Goal: Use online tool/utility: Utilize a website feature to perform a specific function

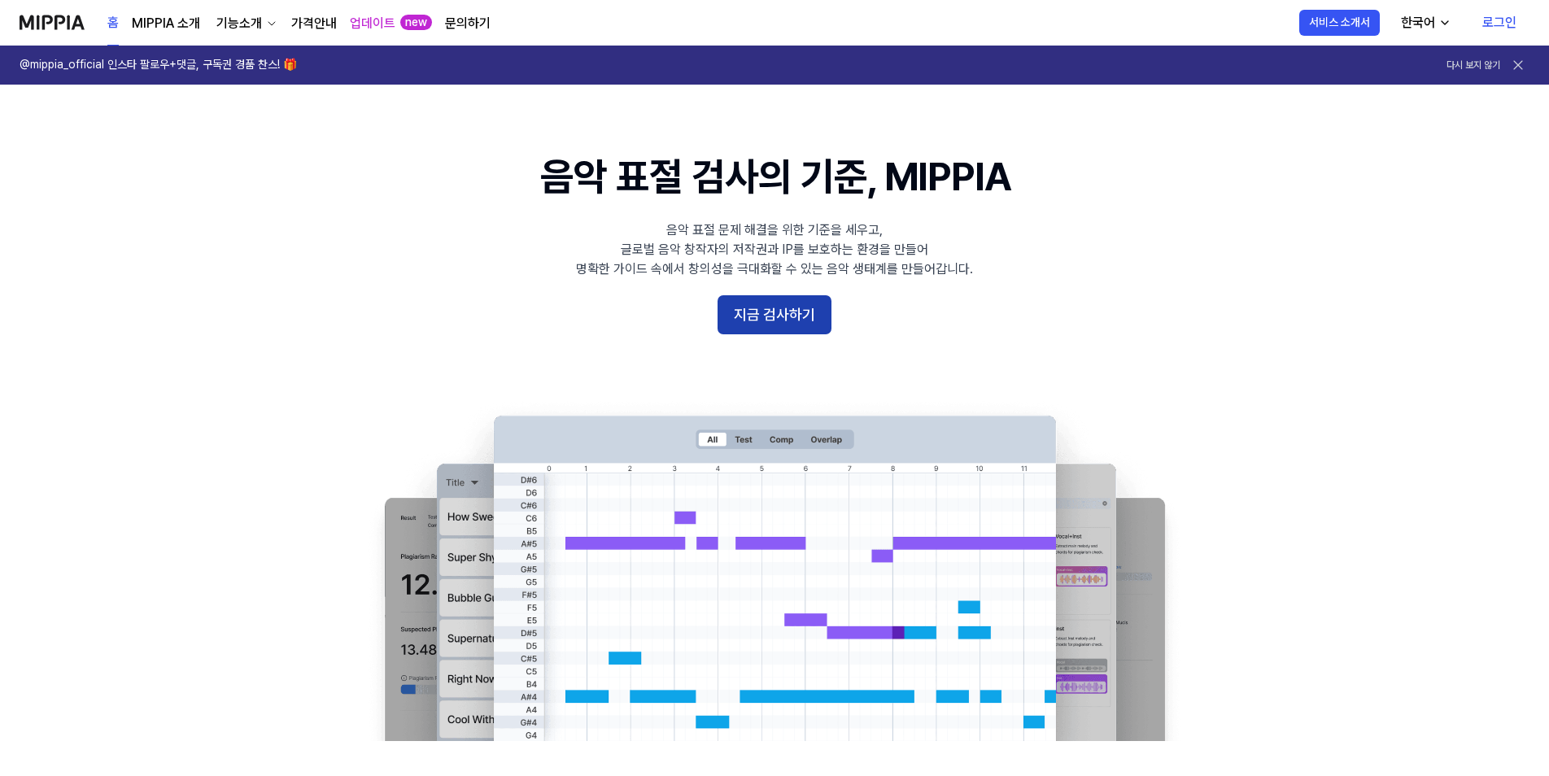
click at [767, 317] on button "지금 검사하기" at bounding box center [775, 314] width 114 height 39
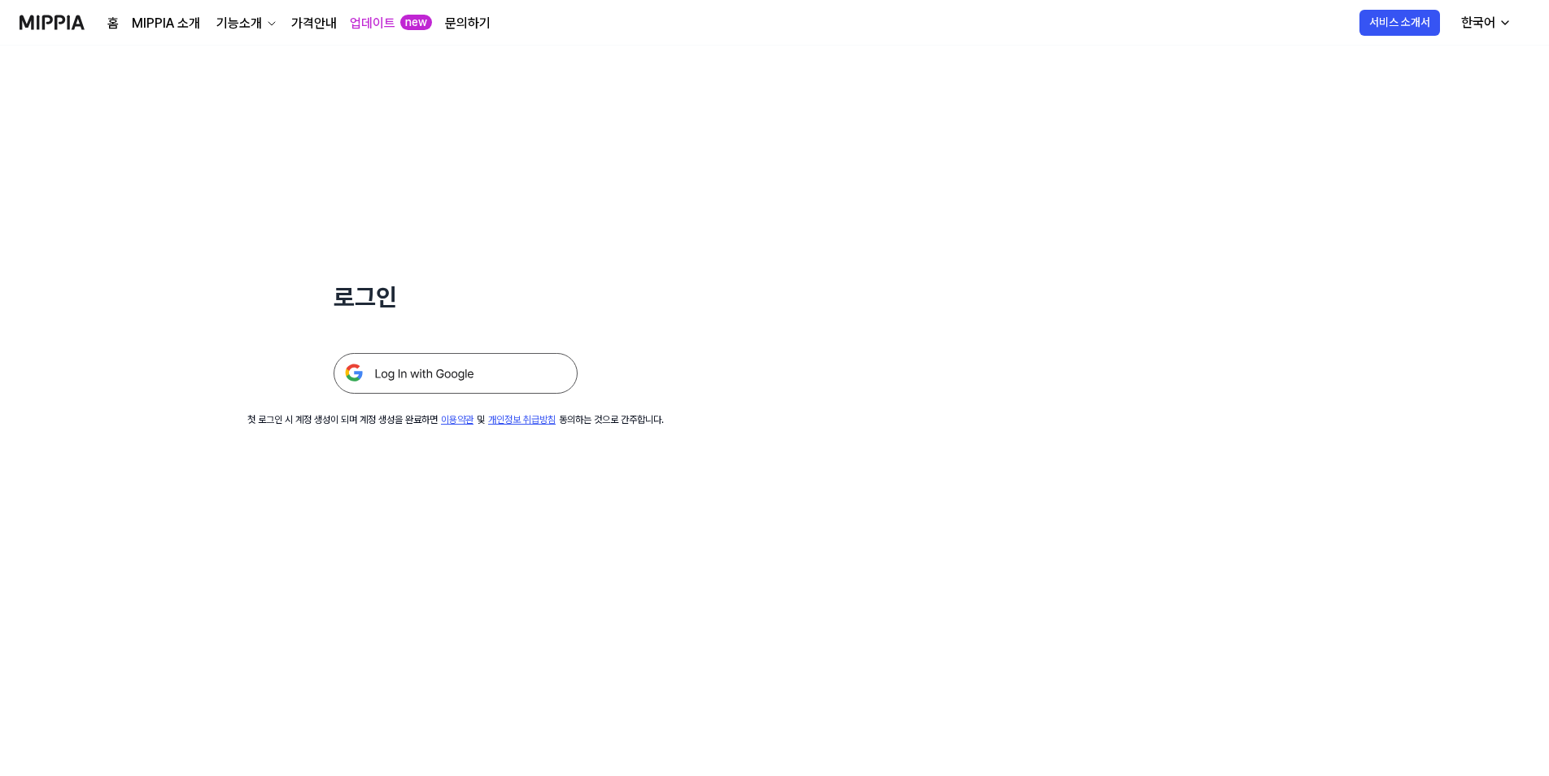
click at [508, 365] on img at bounding box center [456, 373] width 244 height 41
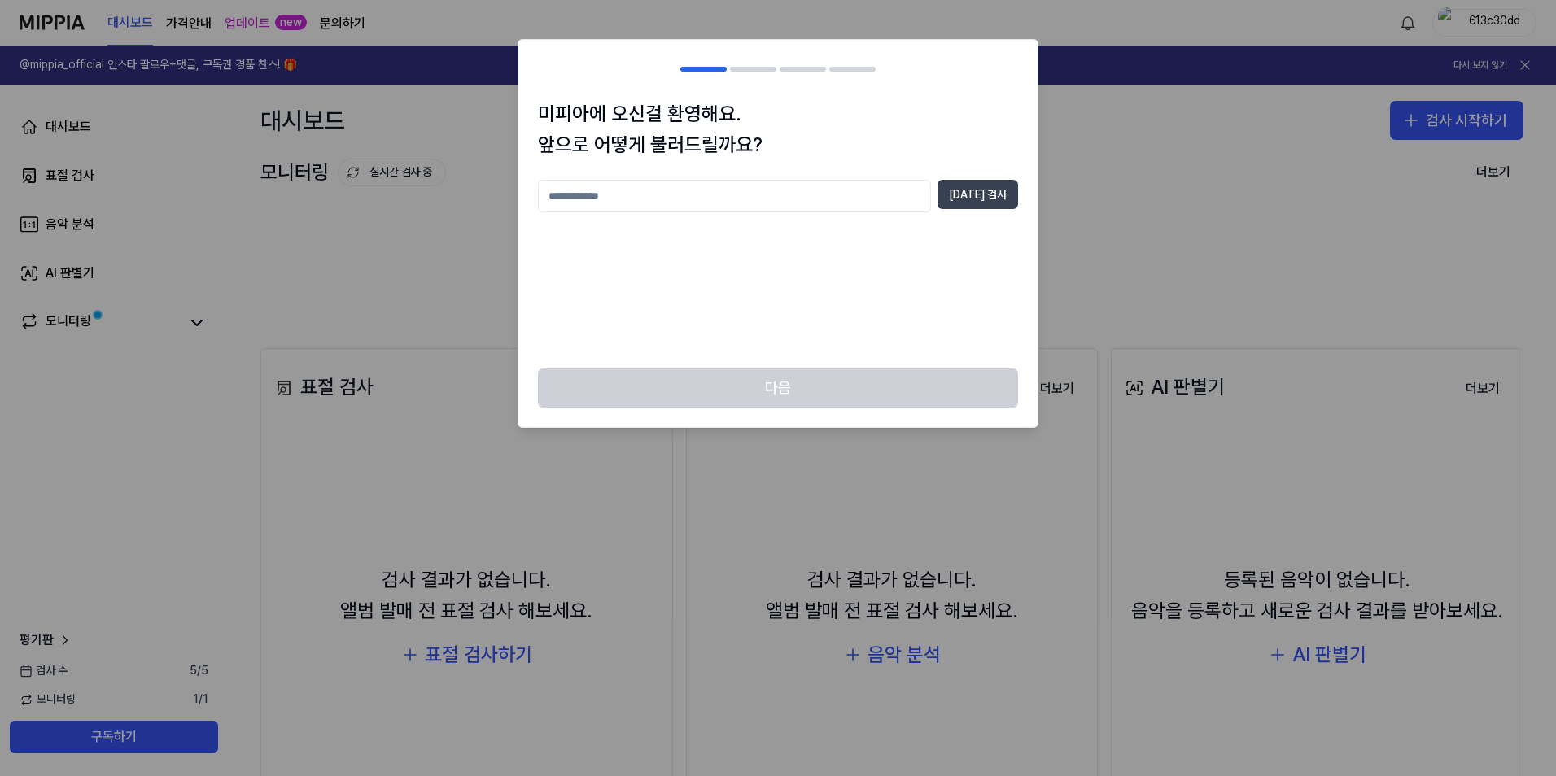
click at [963, 198] on button "[DATE] 검사" at bounding box center [977, 194] width 81 height 29
click at [720, 219] on p "닉네임은 2자 이상 20자 이하로 입력해 주세요" at bounding box center [778, 224] width 480 height 16
click at [714, 202] on input "text" at bounding box center [734, 196] width 393 height 33
type input "*"
type input "***"
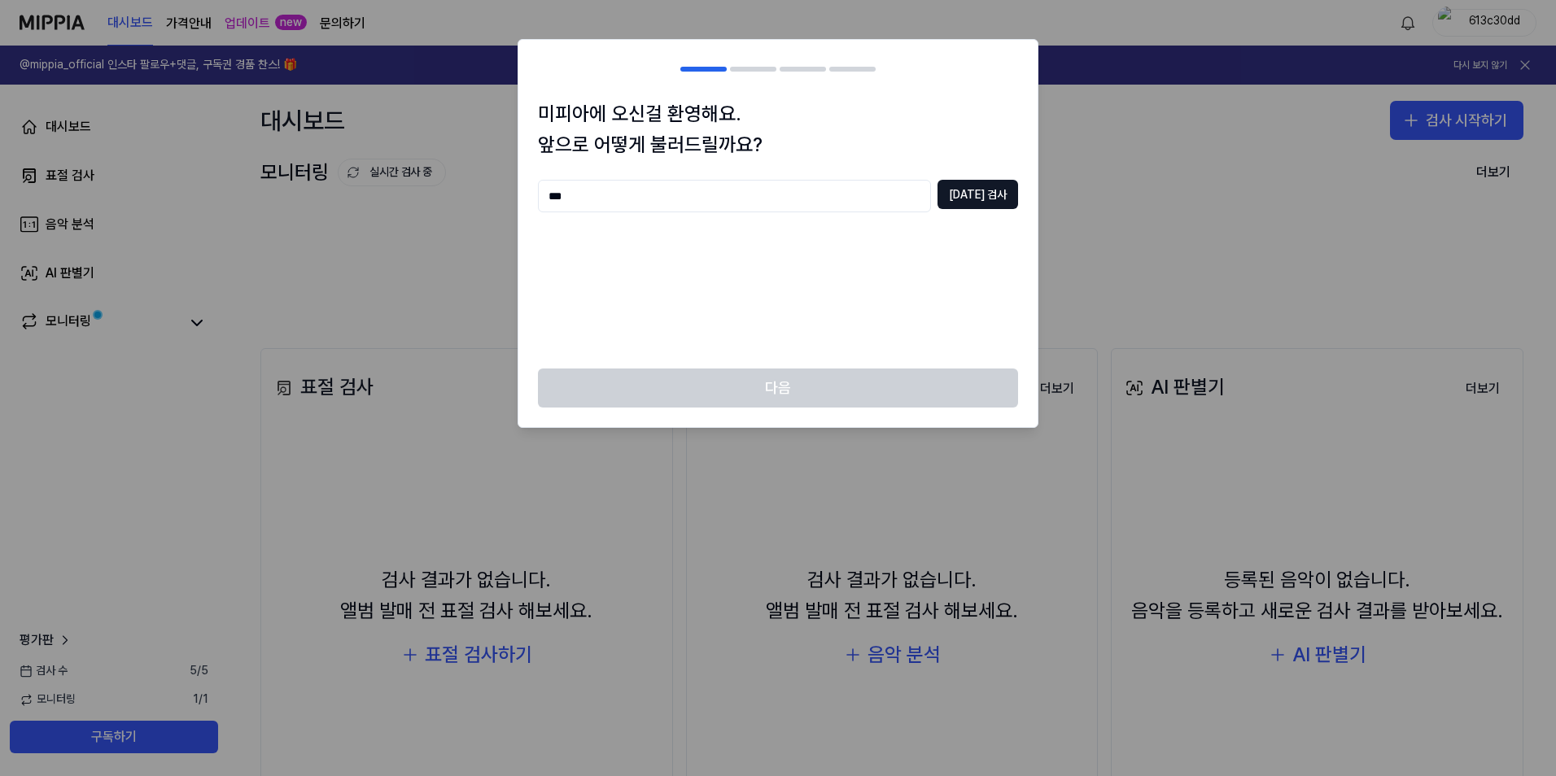
click at [951, 189] on div "*** [DATE] 검사" at bounding box center [778, 196] width 480 height 33
click at [971, 194] on button "[DATE] 검사" at bounding box center [977, 194] width 81 height 29
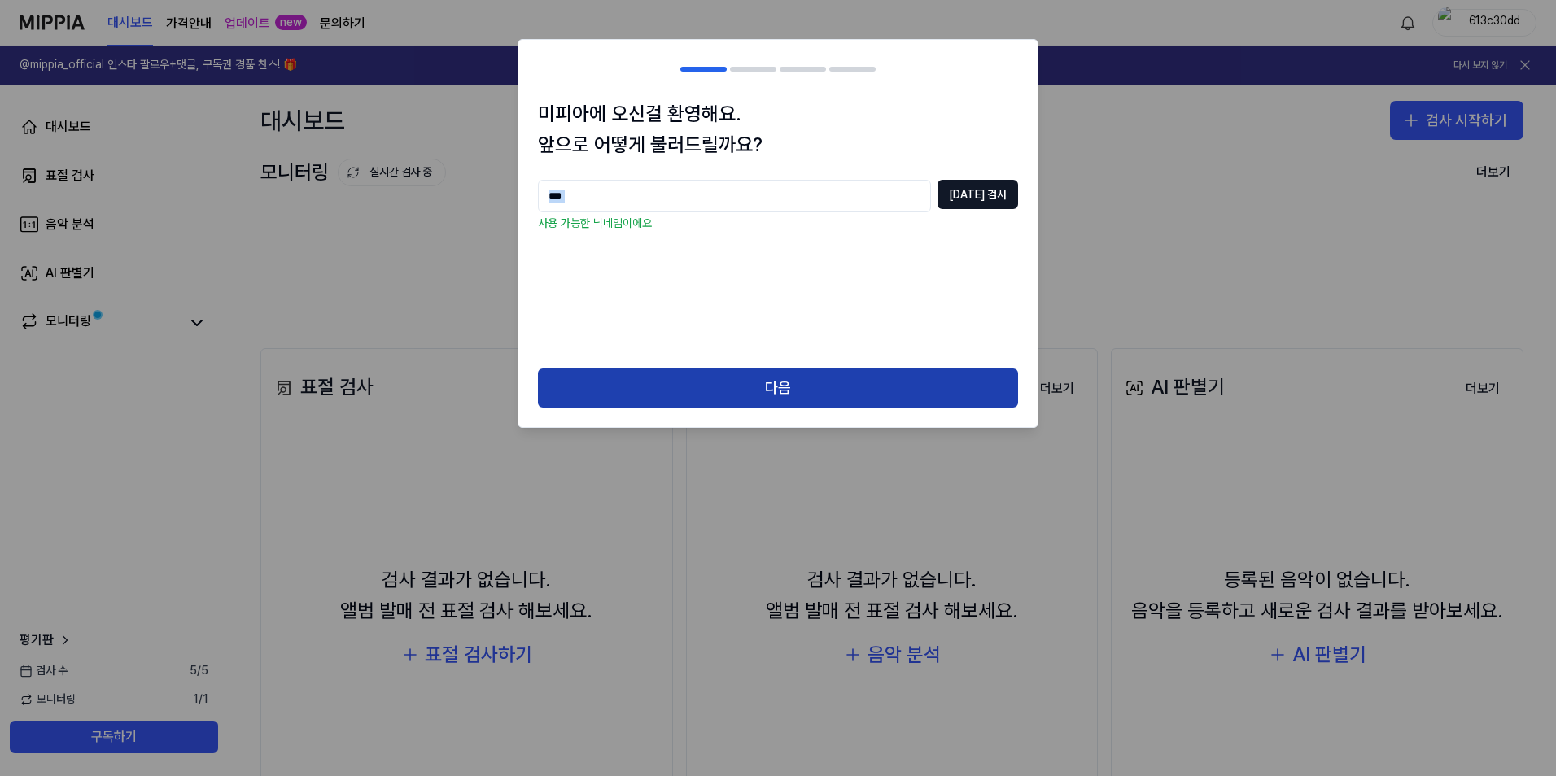
click at [787, 382] on button "다음" at bounding box center [778, 388] width 480 height 39
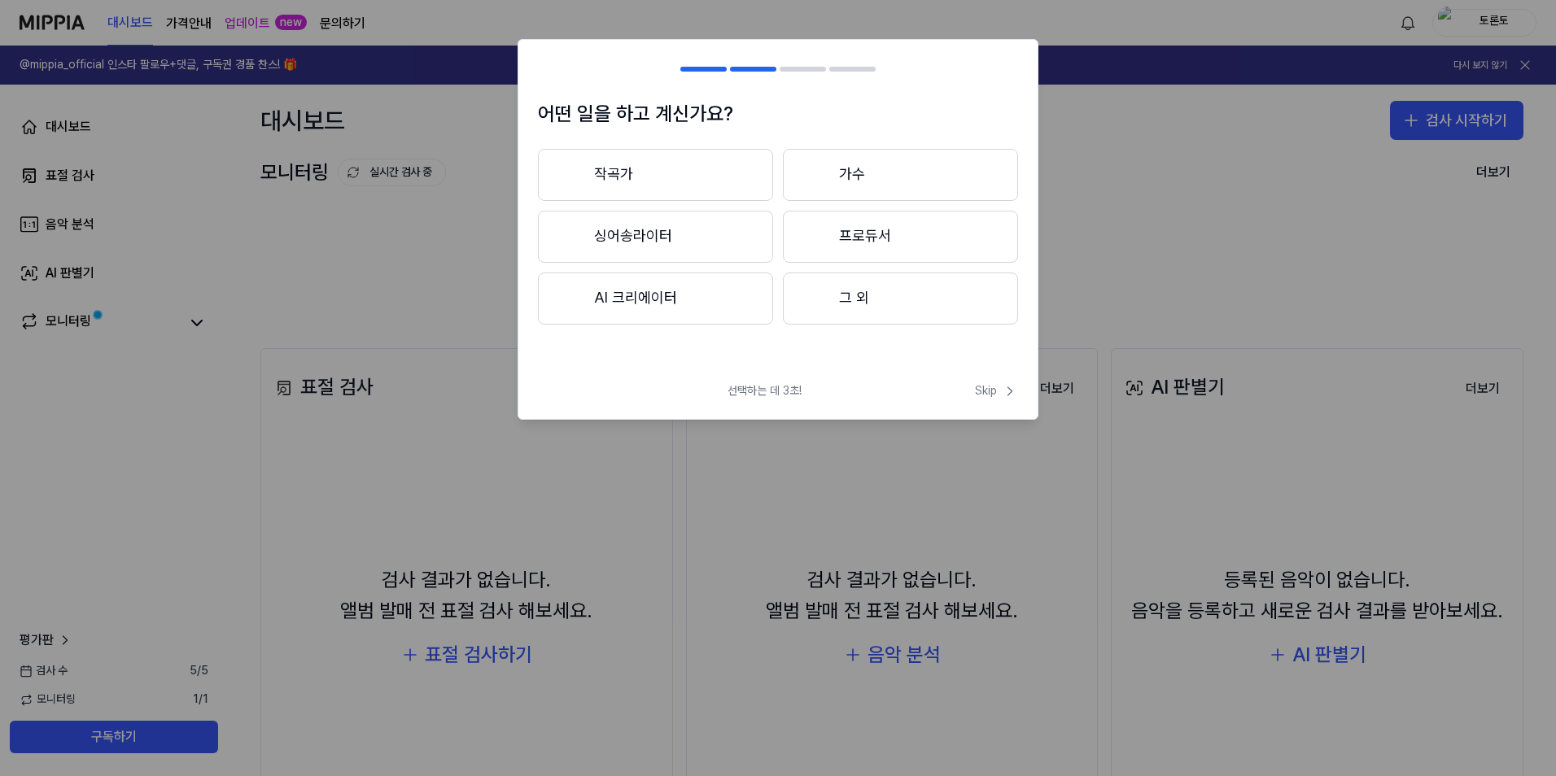
click at [706, 178] on button "작곡가" at bounding box center [655, 175] width 235 height 52
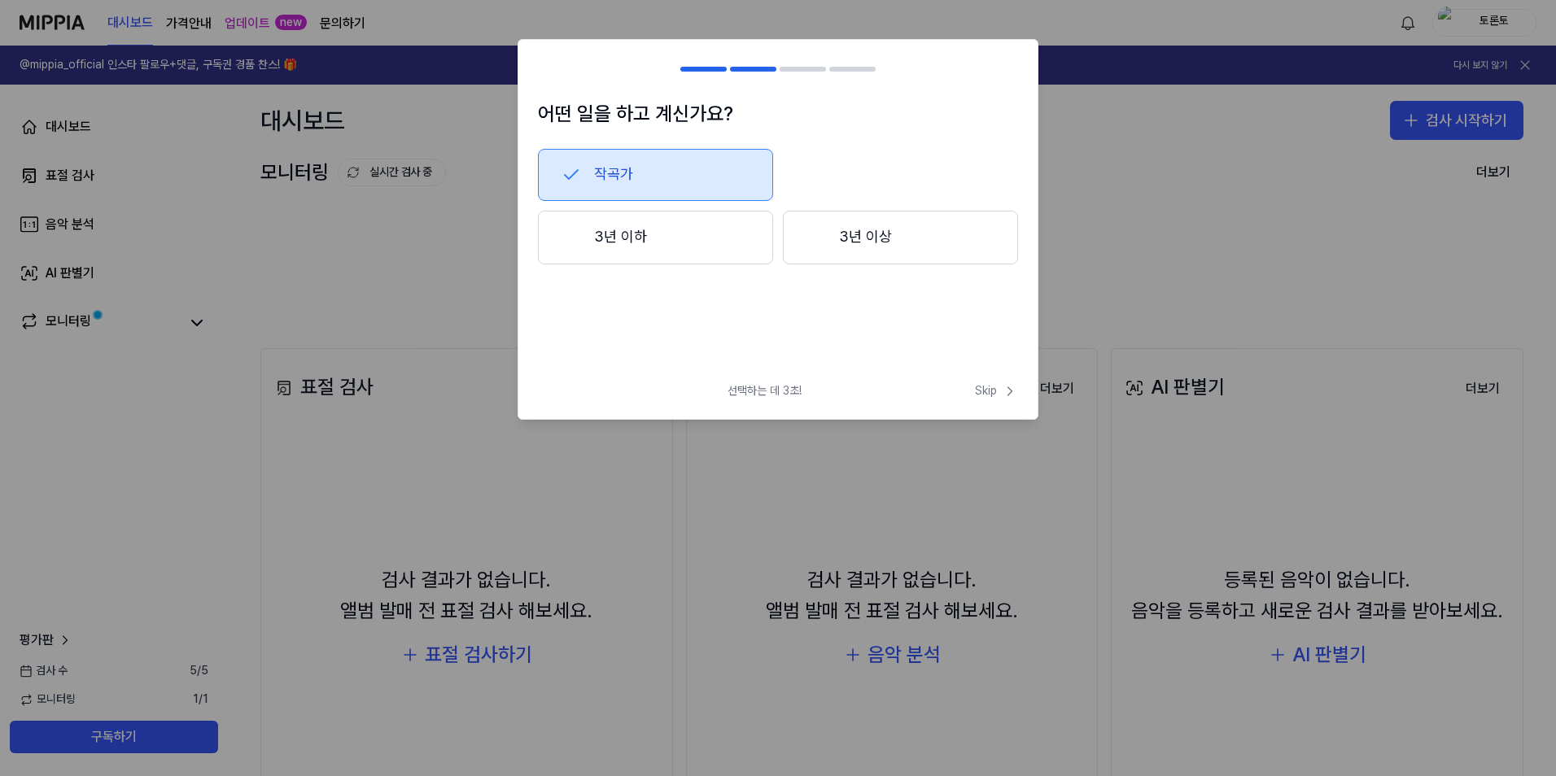
click at [679, 244] on button "3년 이하" at bounding box center [655, 238] width 235 height 54
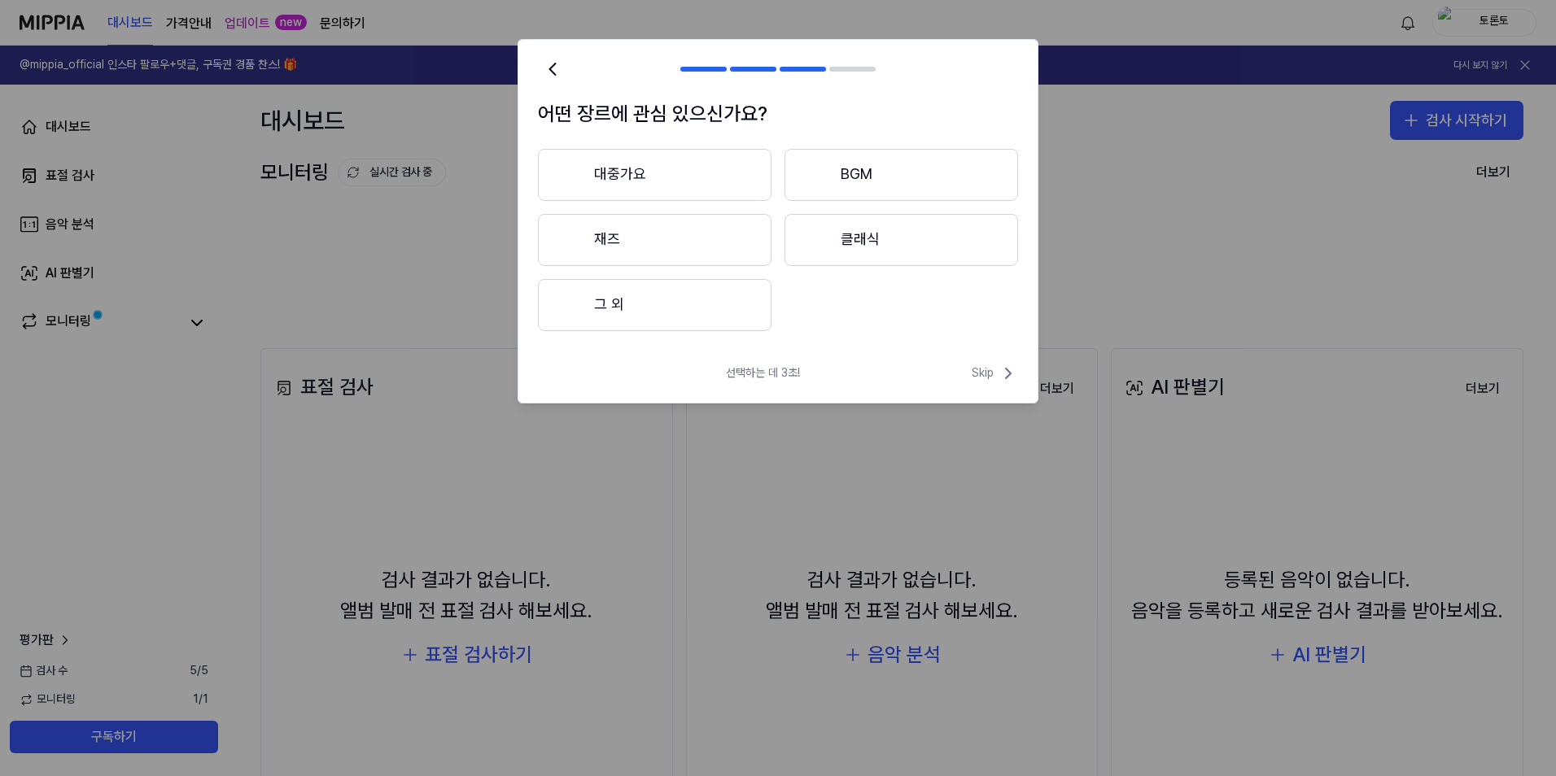
click at [858, 185] on button "BGM" at bounding box center [901, 175] width 234 height 52
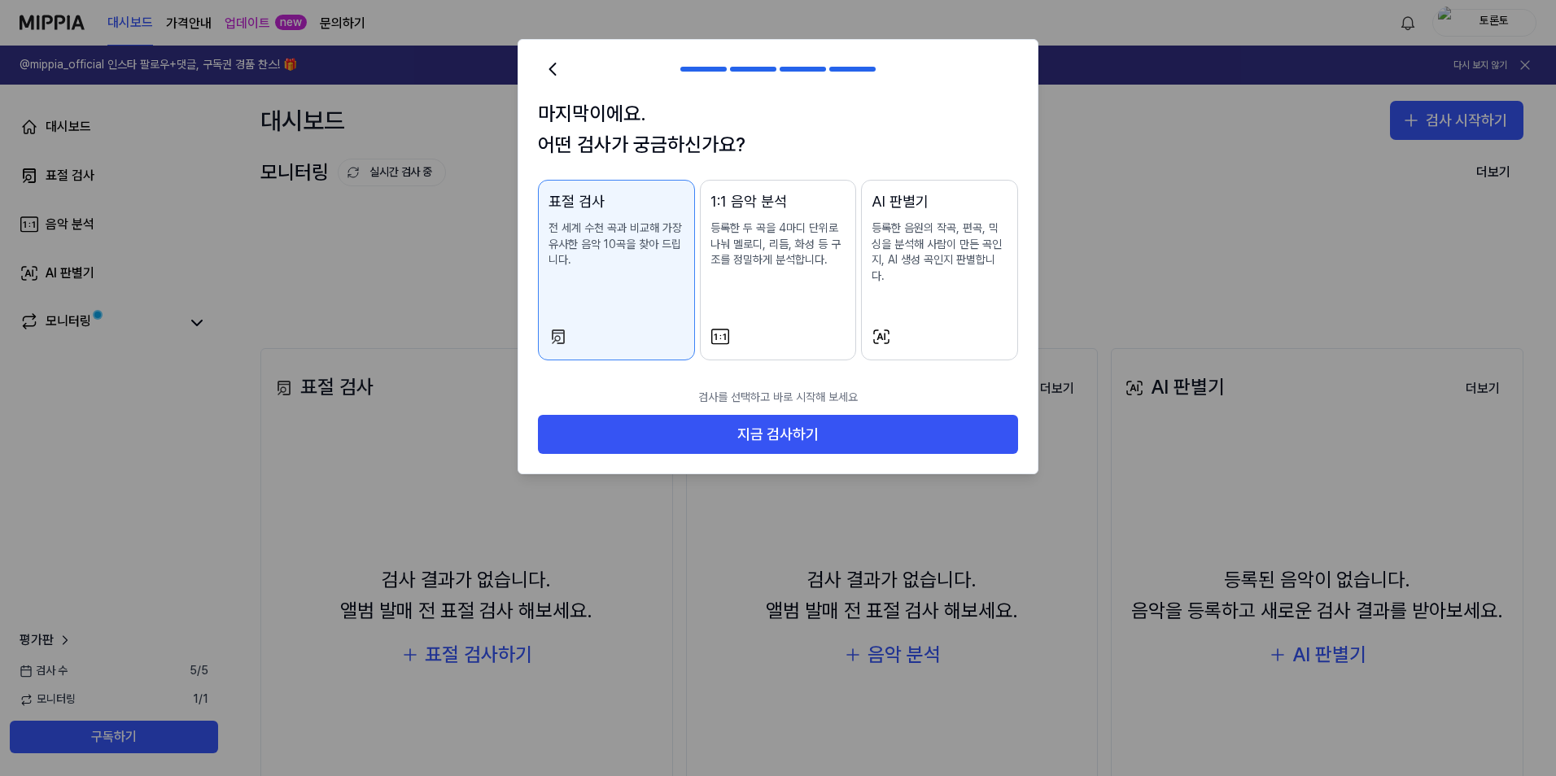
click at [910, 219] on div "AI 판별기 등록한 음원의 작곡, 편곡, 믹싱을 분석해 사람이 만든 곡인지, AI 생성 곡인지 판별합니다." at bounding box center [940, 253] width 136 height 126
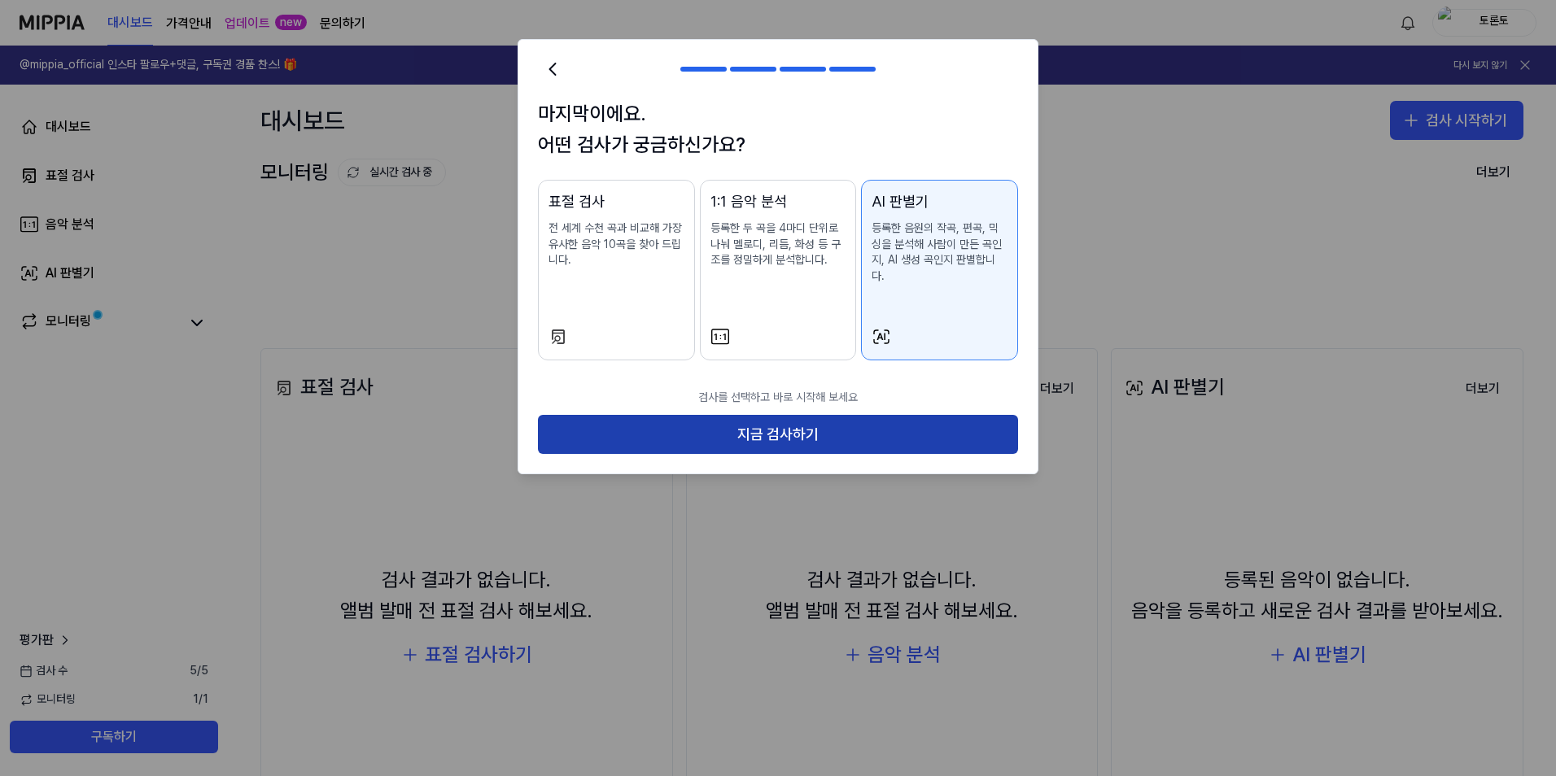
click at [866, 418] on button "지금 검사하기" at bounding box center [778, 434] width 480 height 39
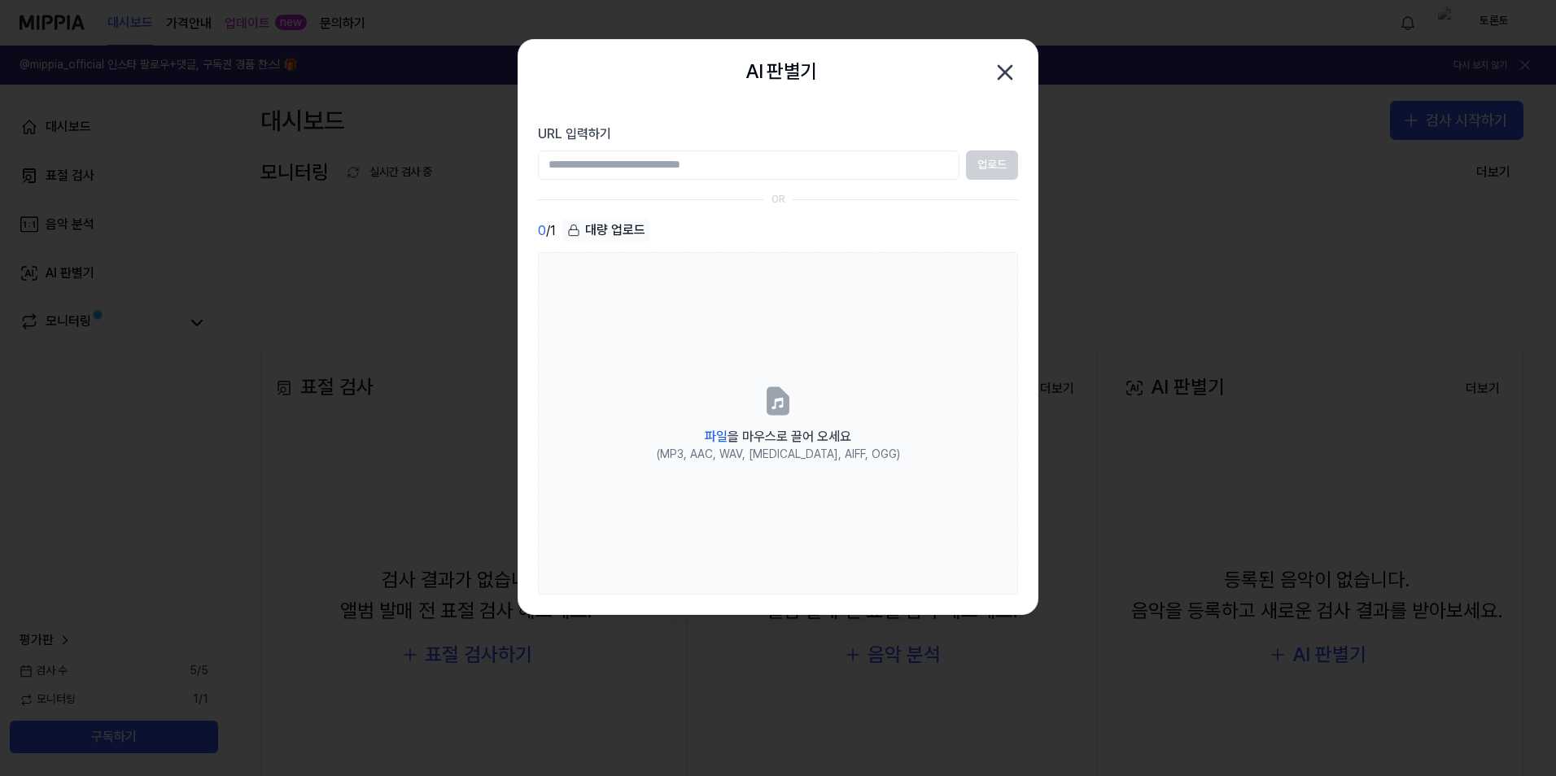
click at [771, 166] on input "URL 입력하기" at bounding box center [749, 165] width 422 height 29
paste input "**********"
type input "**********"
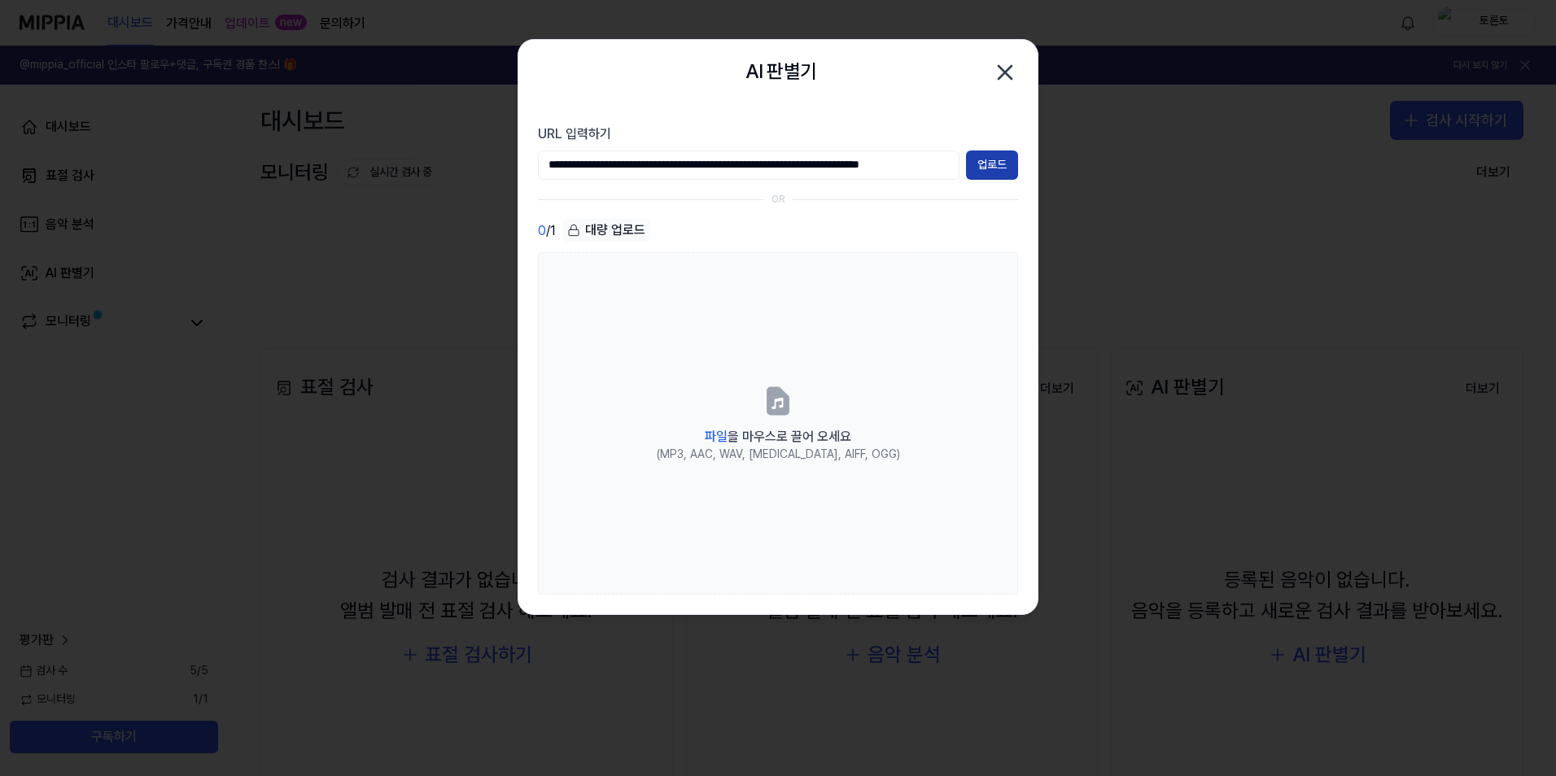
click at [974, 151] on button "업로드" at bounding box center [992, 165] width 52 height 29
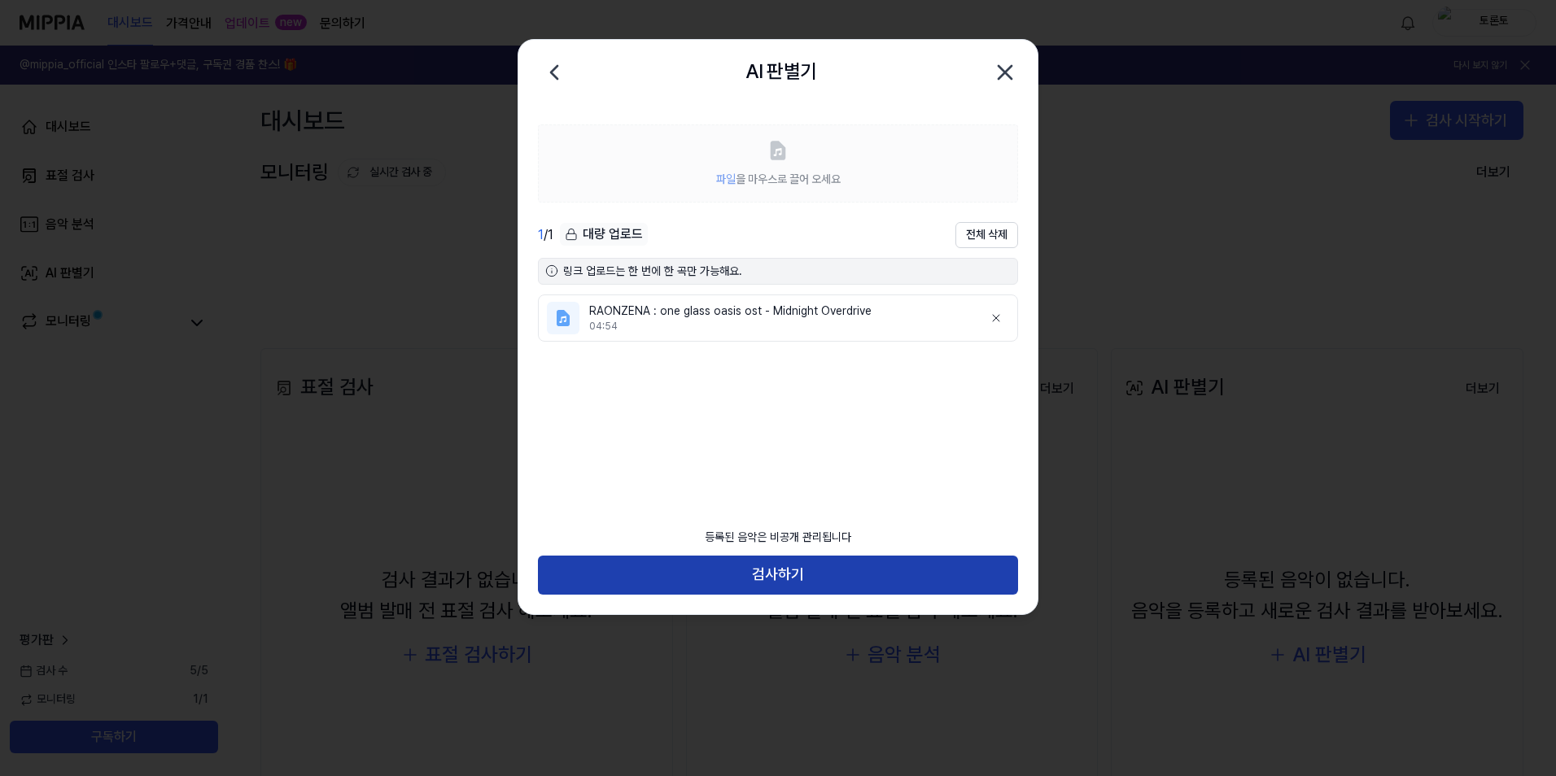
click at [770, 570] on button "검사하기" at bounding box center [778, 575] width 480 height 39
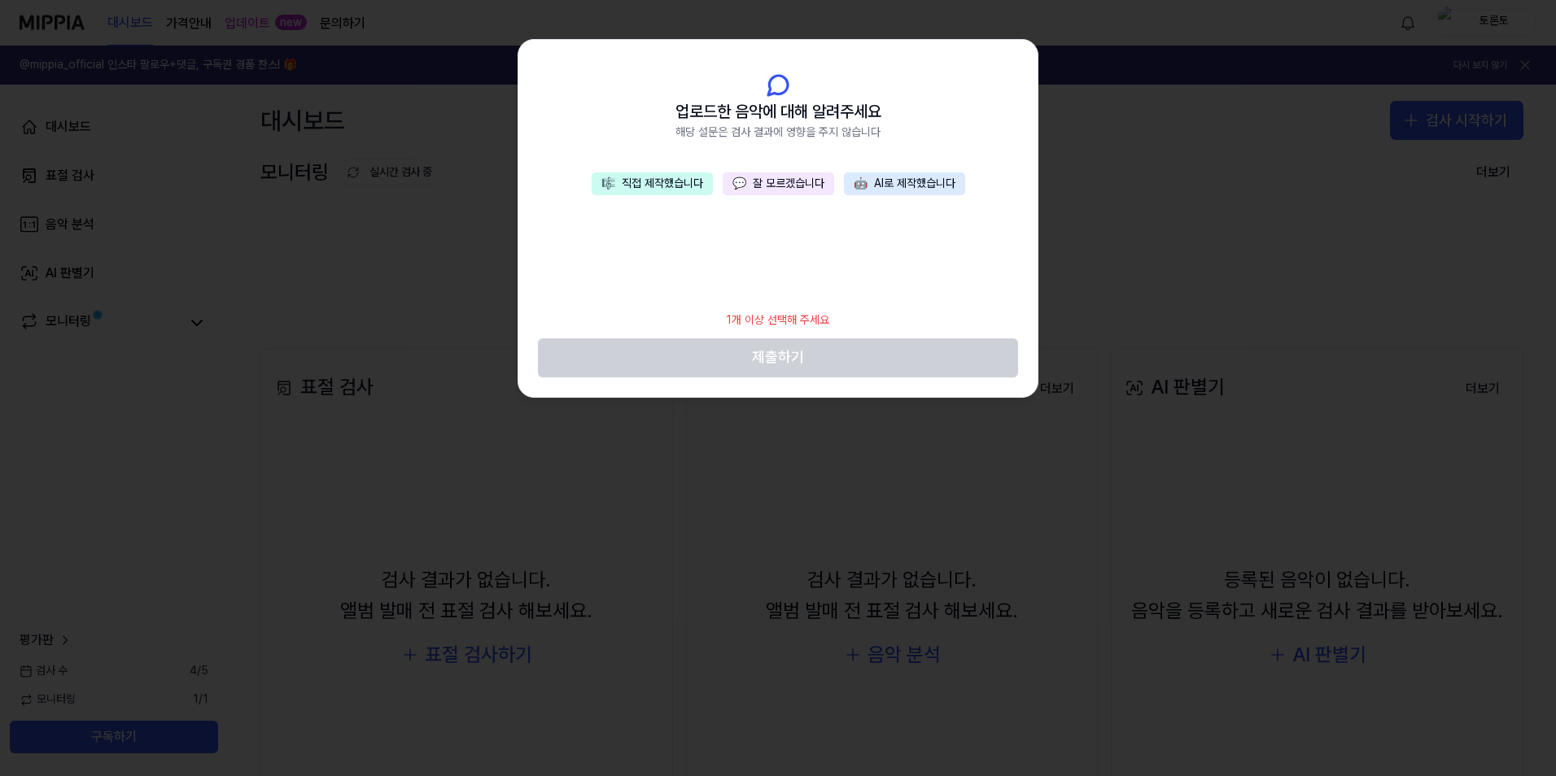
click at [745, 177] on span "💬" at bounding box center [739, 183] width 14 height 13
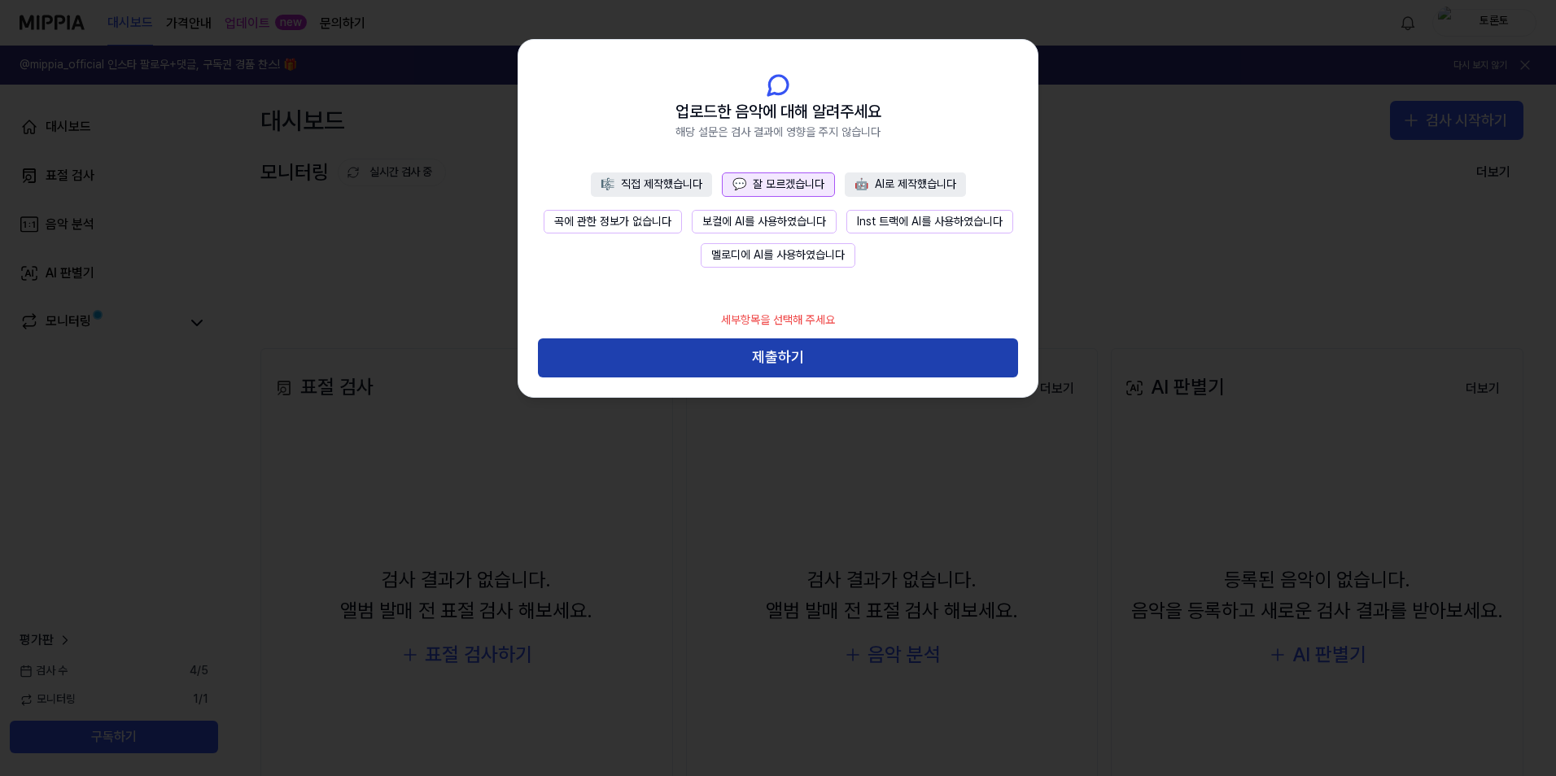
click at [772, 356] on button "제출하기" at bounding box center [778, 358] width 480 height 39
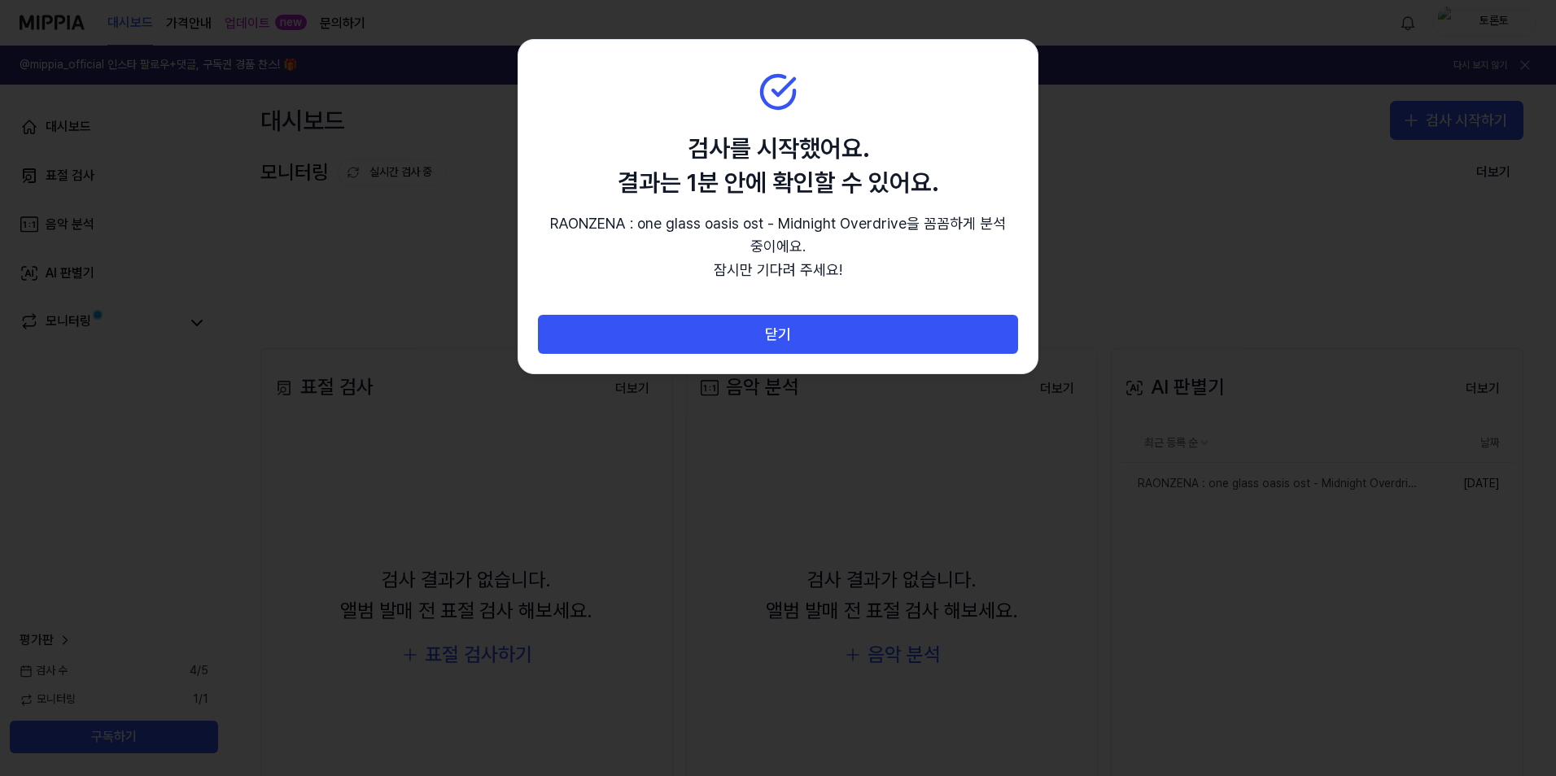
click at [803, 267] on p "RAONZENA : one glass oasis ost - Midnight Overdrive 을 꼼꼼하게 분석 중이에요. 잠시만 기다려 주세요!" at bounding box center [778, 247] width 480 height 70
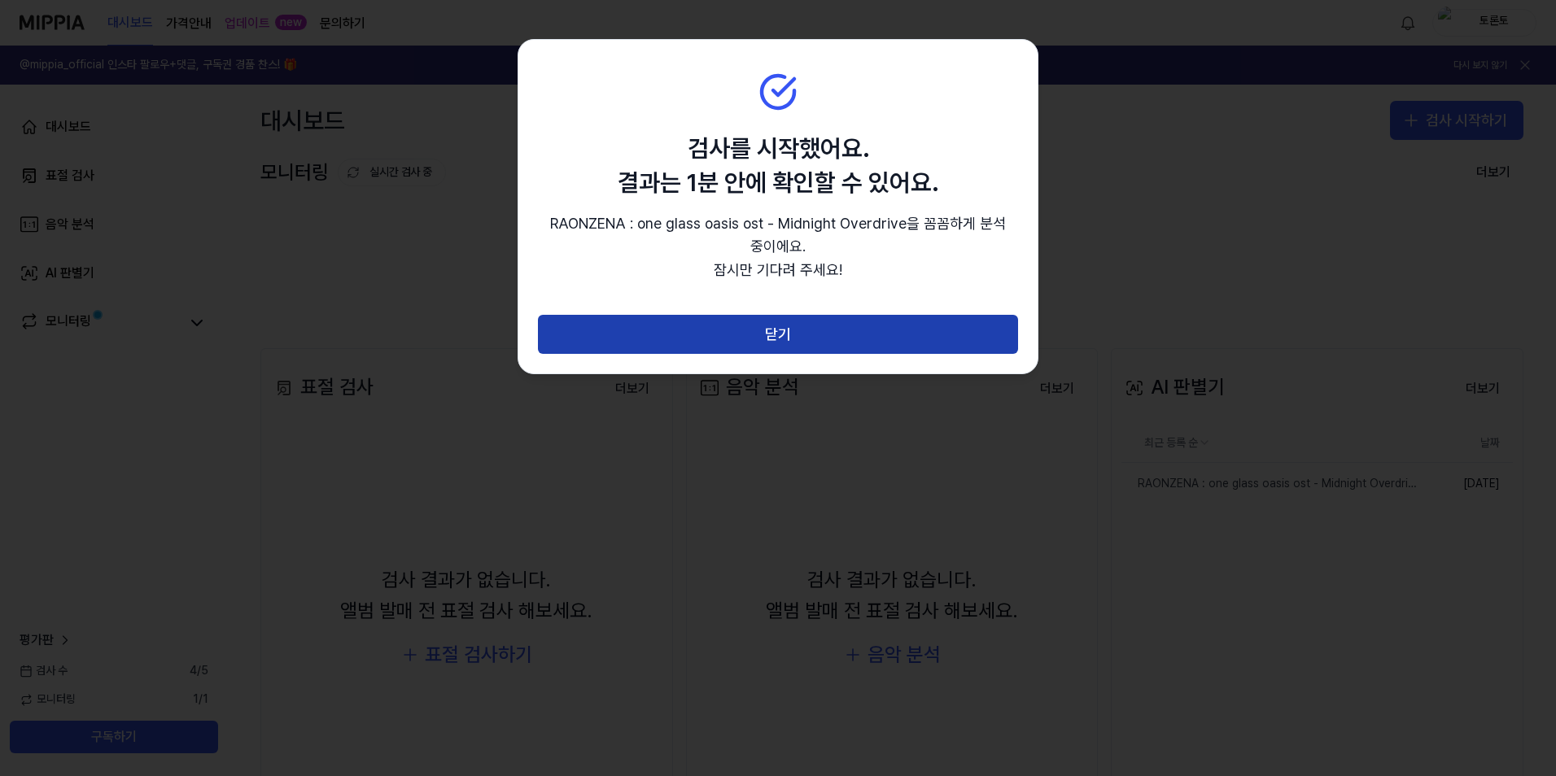
click at [800, 327] on button "닫기" at bounding box center [778, 334] width 480 height 39
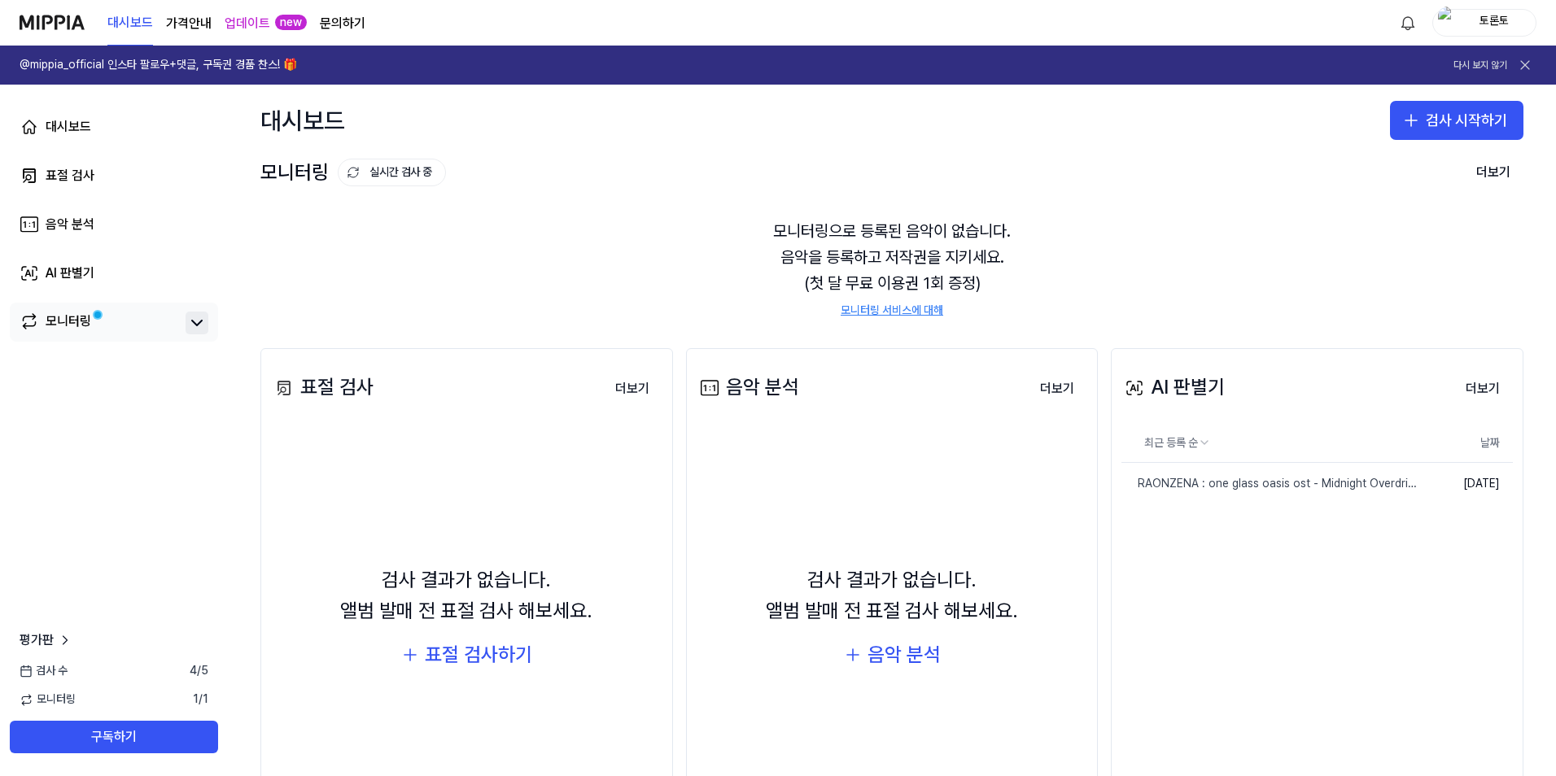
click at [199, 321] on icon at bounding box center [197, 323] width 20 height 20
click at [187, 321] on icon at bounding box center [197, 323] width 20 height 20
click at [1232, 484] on div "RAONZENA : one glass oasis ost - Midnight Overdrive" at bounding box center [1238, 484] width 235 height 16
